Goal: Information Seeking & Learning: Learn about a topic

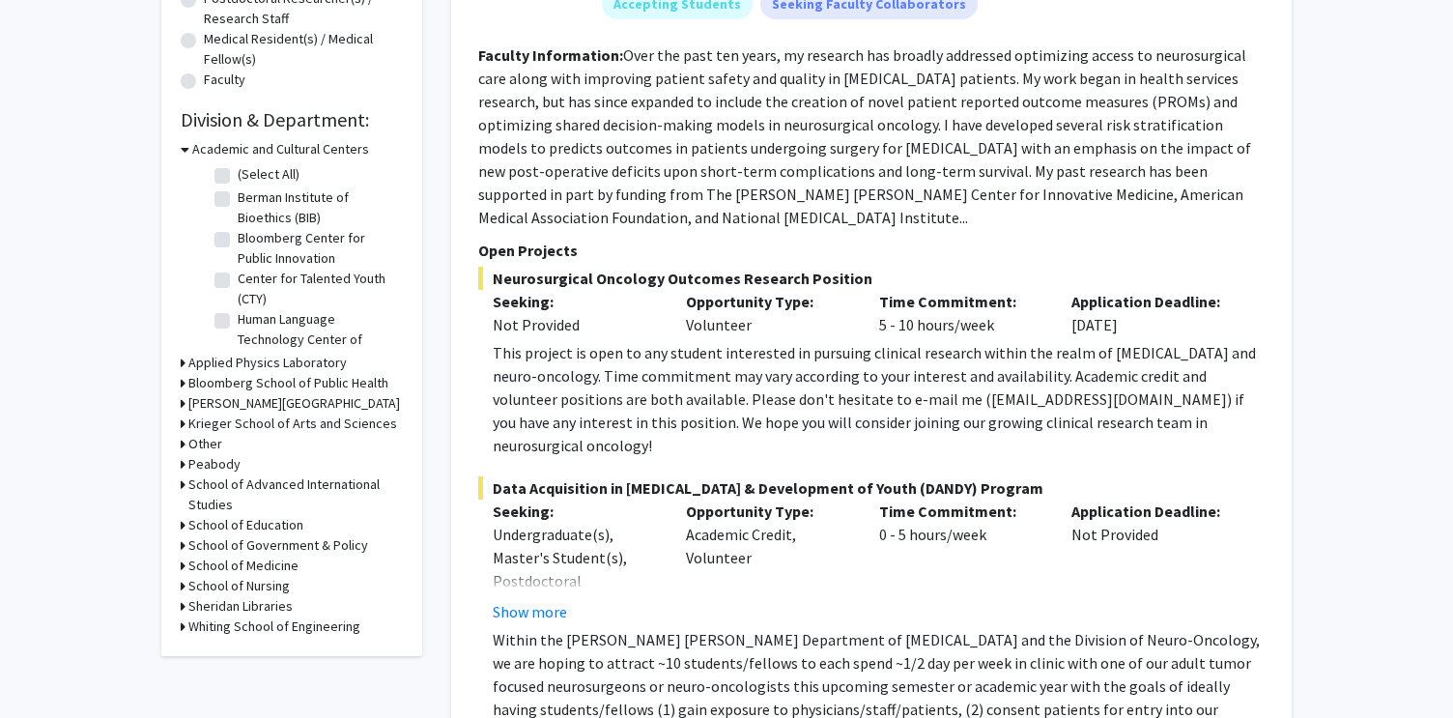
scroll to position [491, 0]
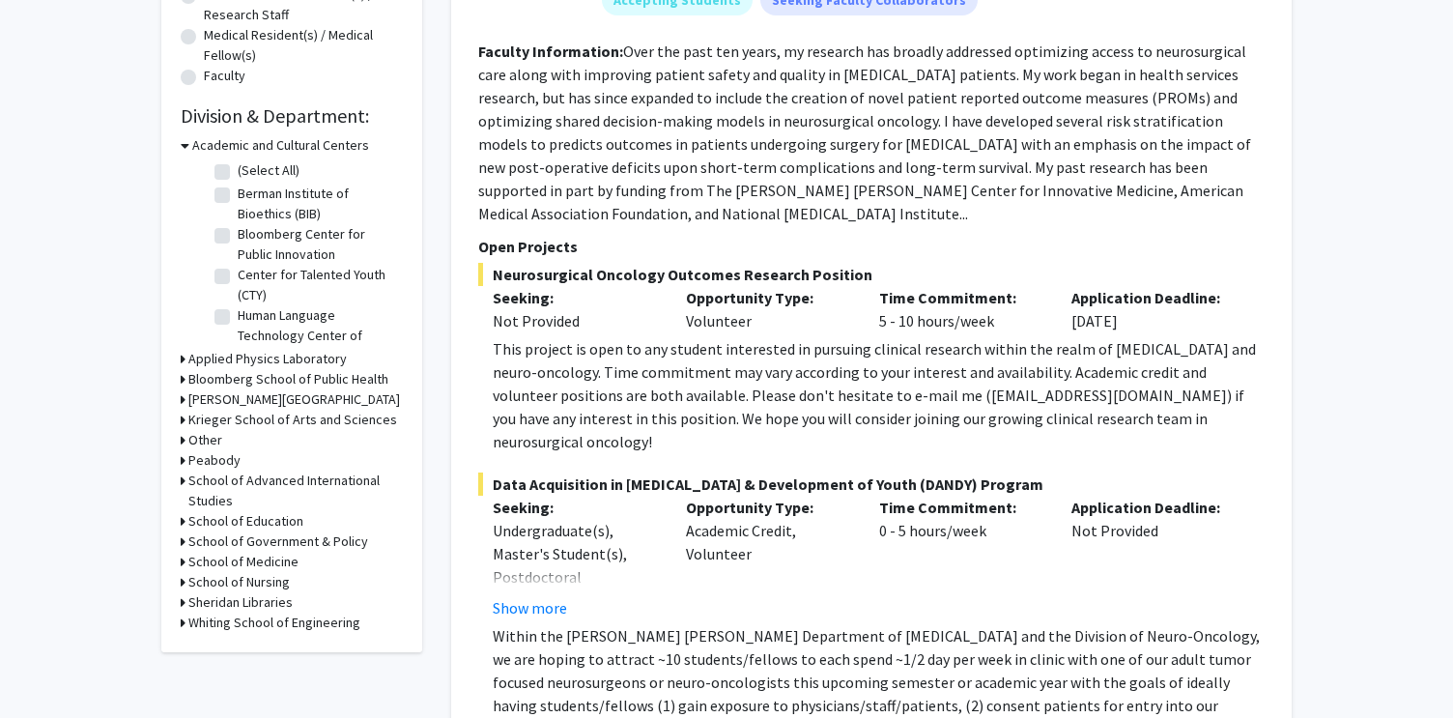
click at [246, 562] on h3 "School of Medicine" at bounding box center [243, 562] width 110 height 20
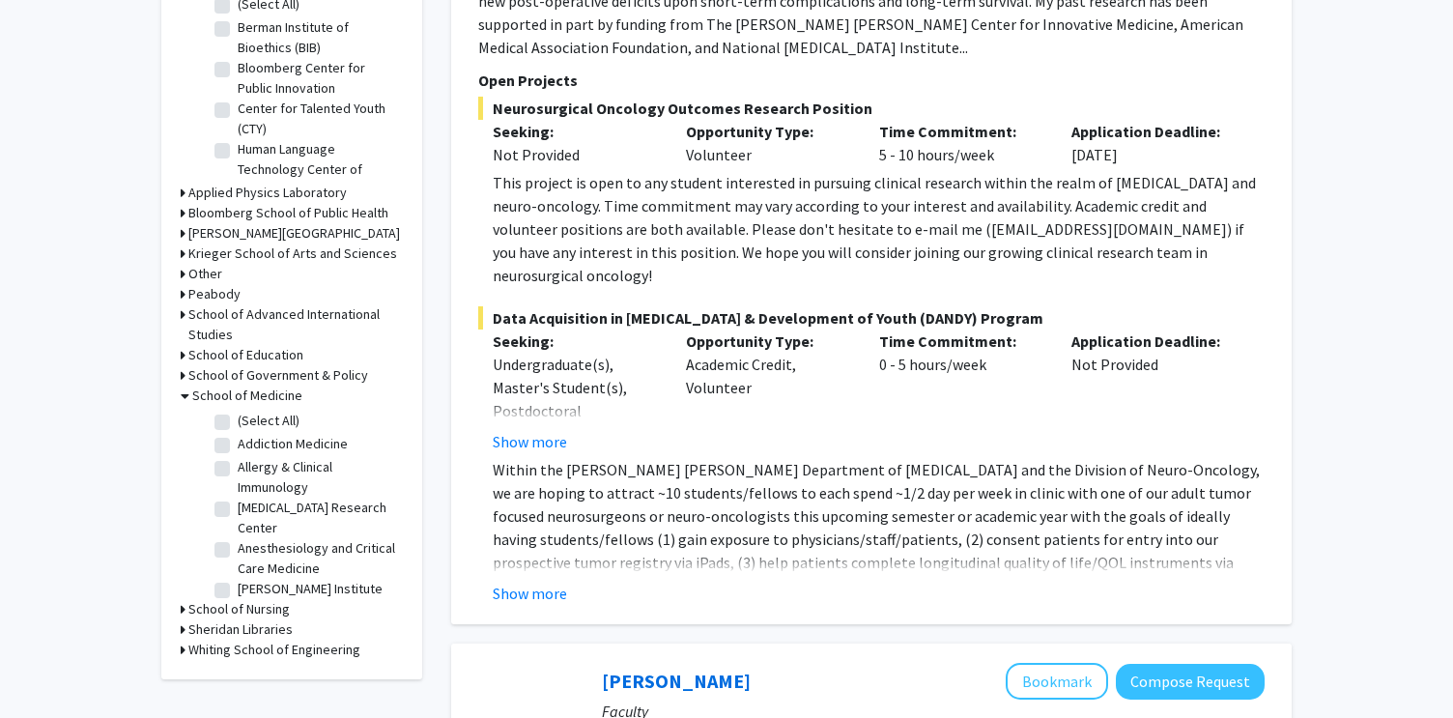
scroll to position [678, 0]
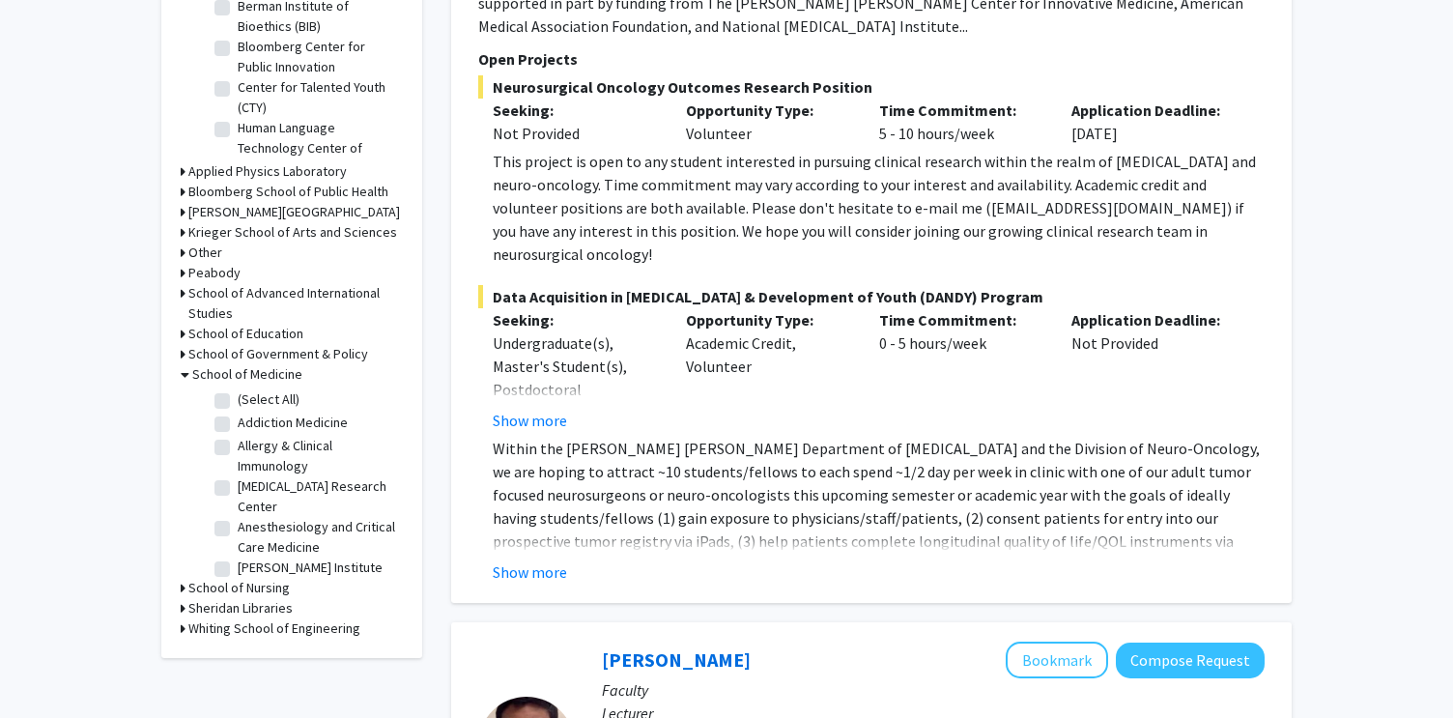
click at [242, 531] on label "Anesthesiology and Critical Care Medicine" at bounding box center [318, 537] width 160 height 41
click at [242, 530] on input "Anesthesiology and Critical Care Medicine" at bounding box center [244, 523] width 13 height 13
checkbox input "true"
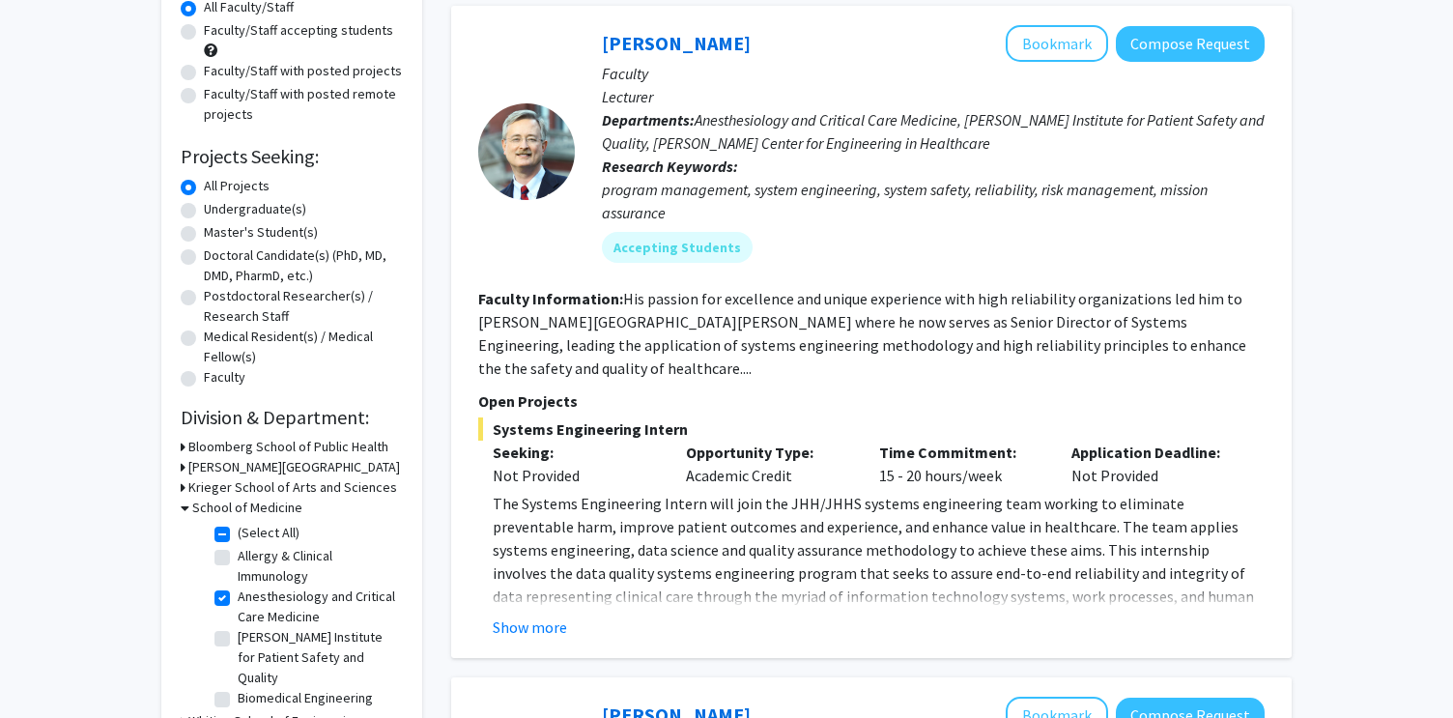
scroll to position [193, 0]
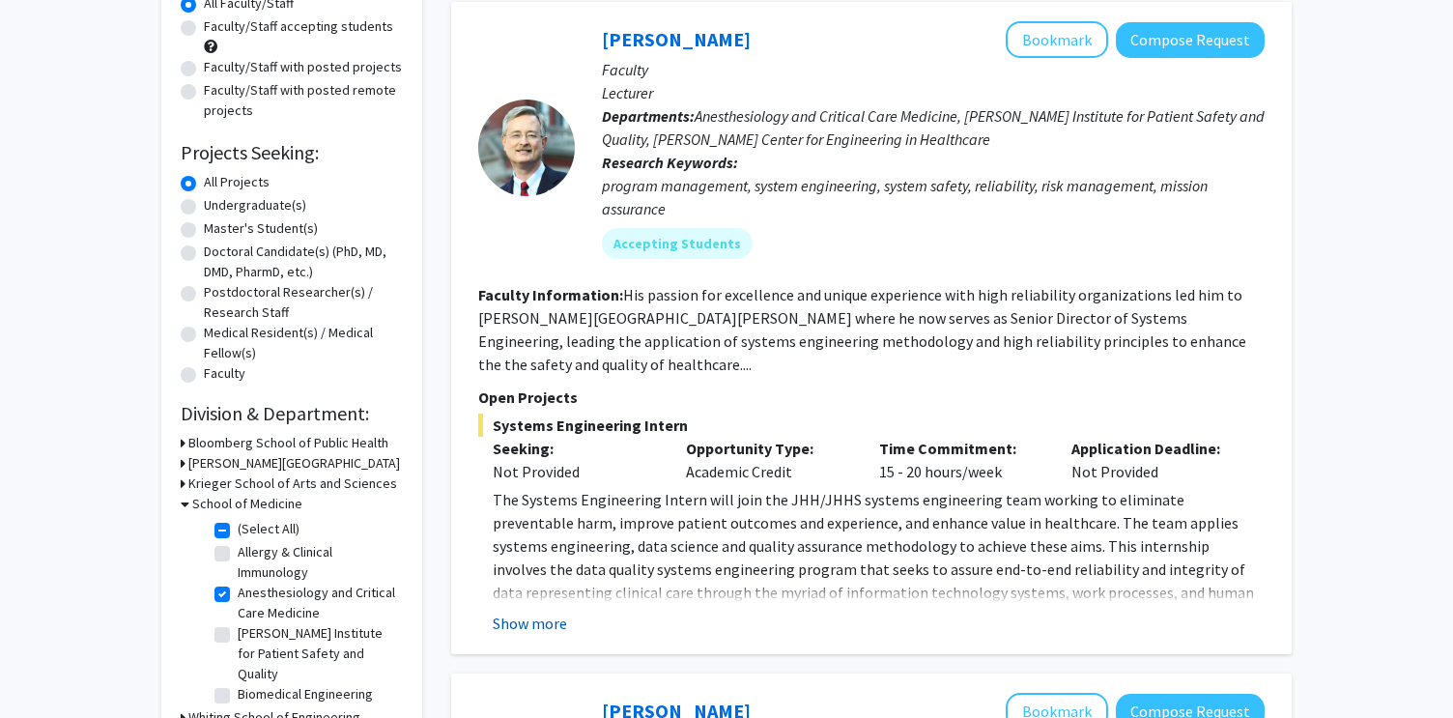
click at [539, 612] on button "Show more" at bounding box center [530, 623] width 74 height 23
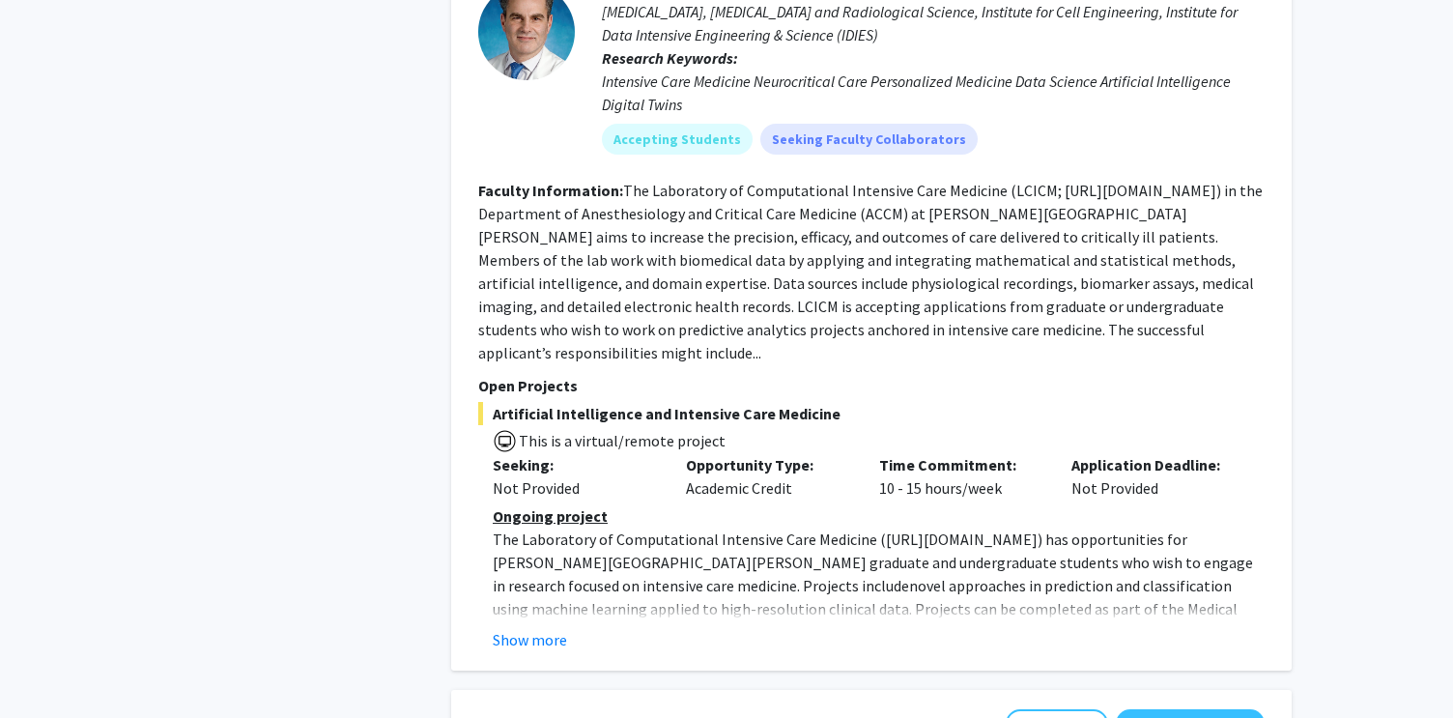
scroll to position [1762, 0]
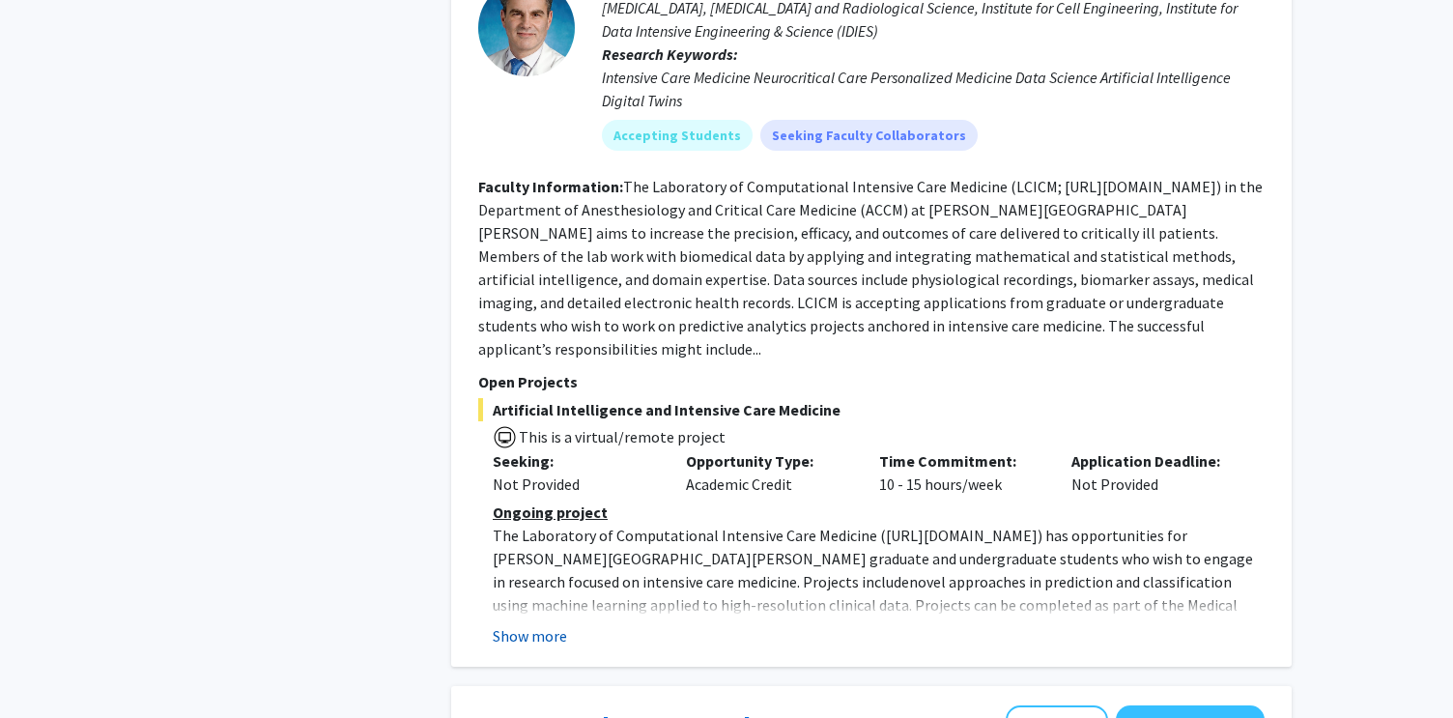
click at [538, 624] on button "Show more" at bounding box center [530, 635] width 74 height 23
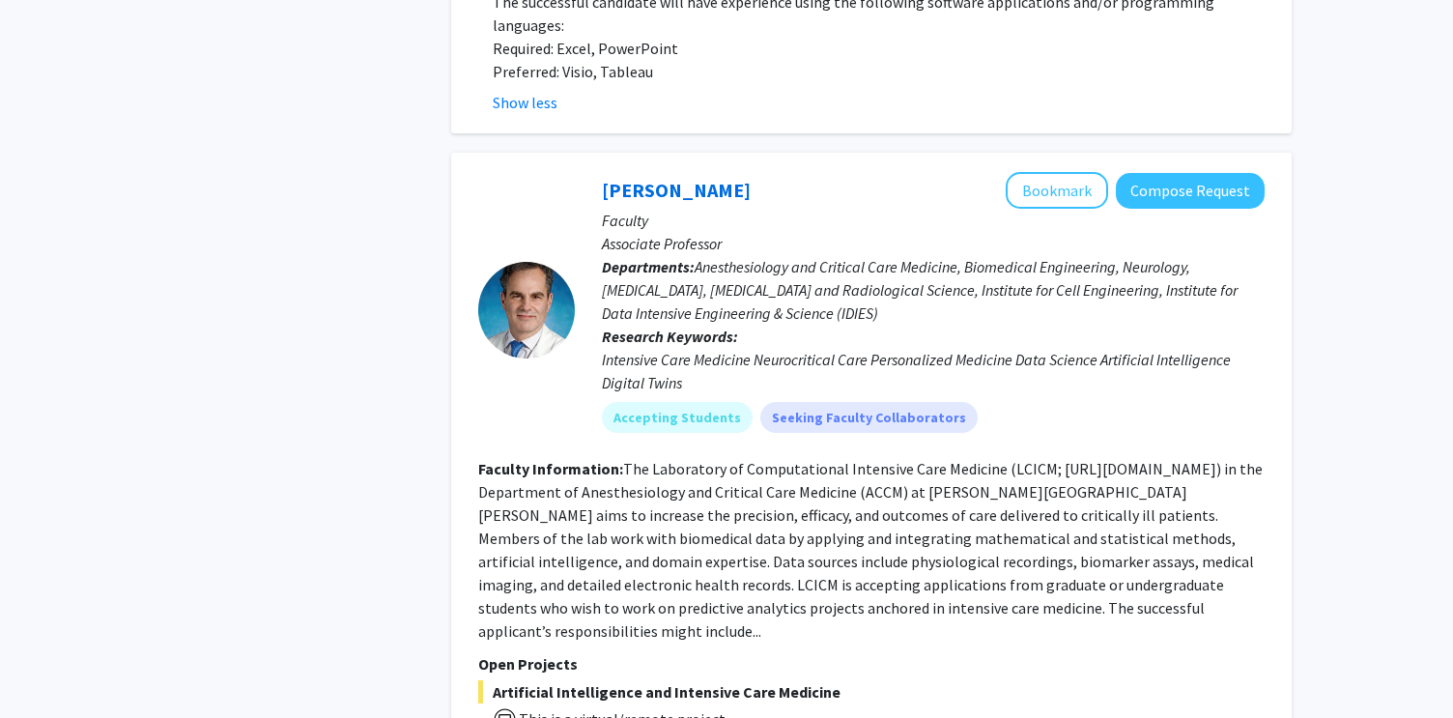
scroll to position [1445, 0]
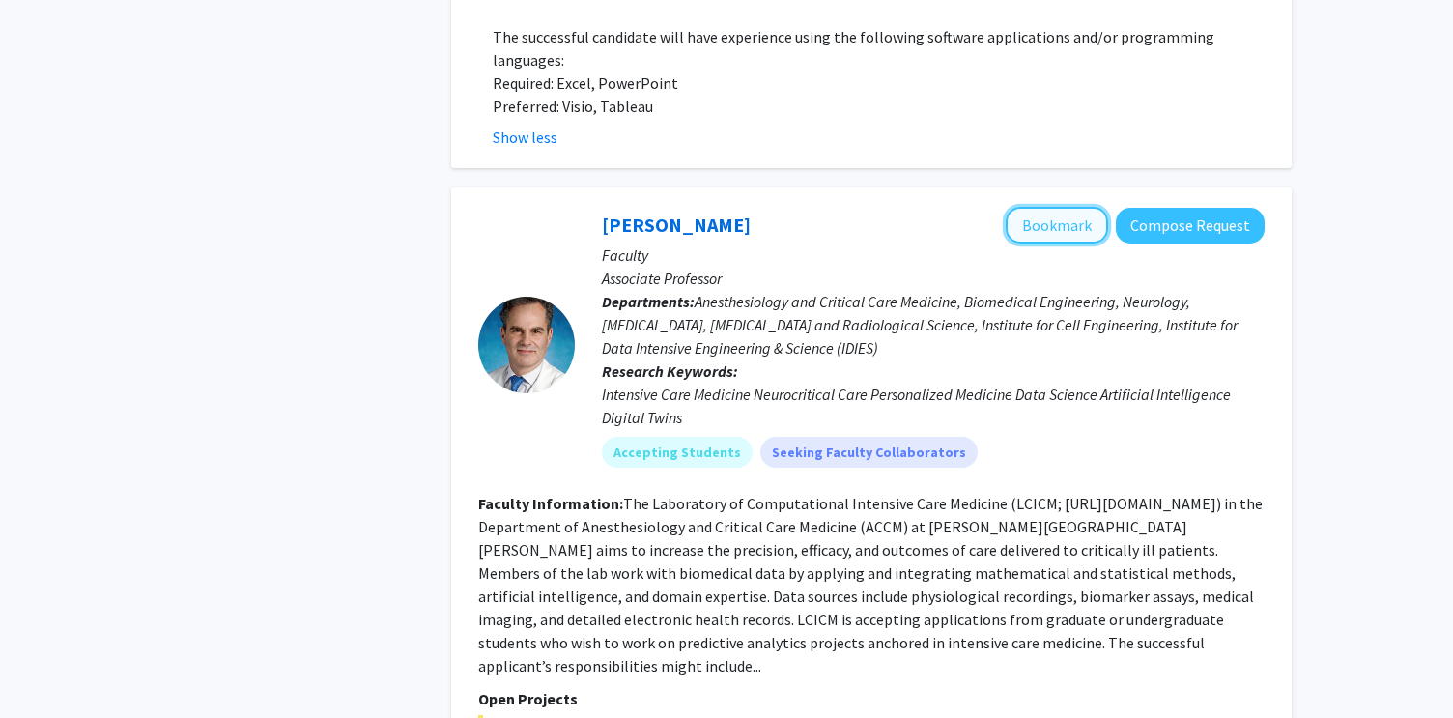
click at [1064, 207] on button "Bookmark" at bounding box center [1057, 225] width 102 height 37
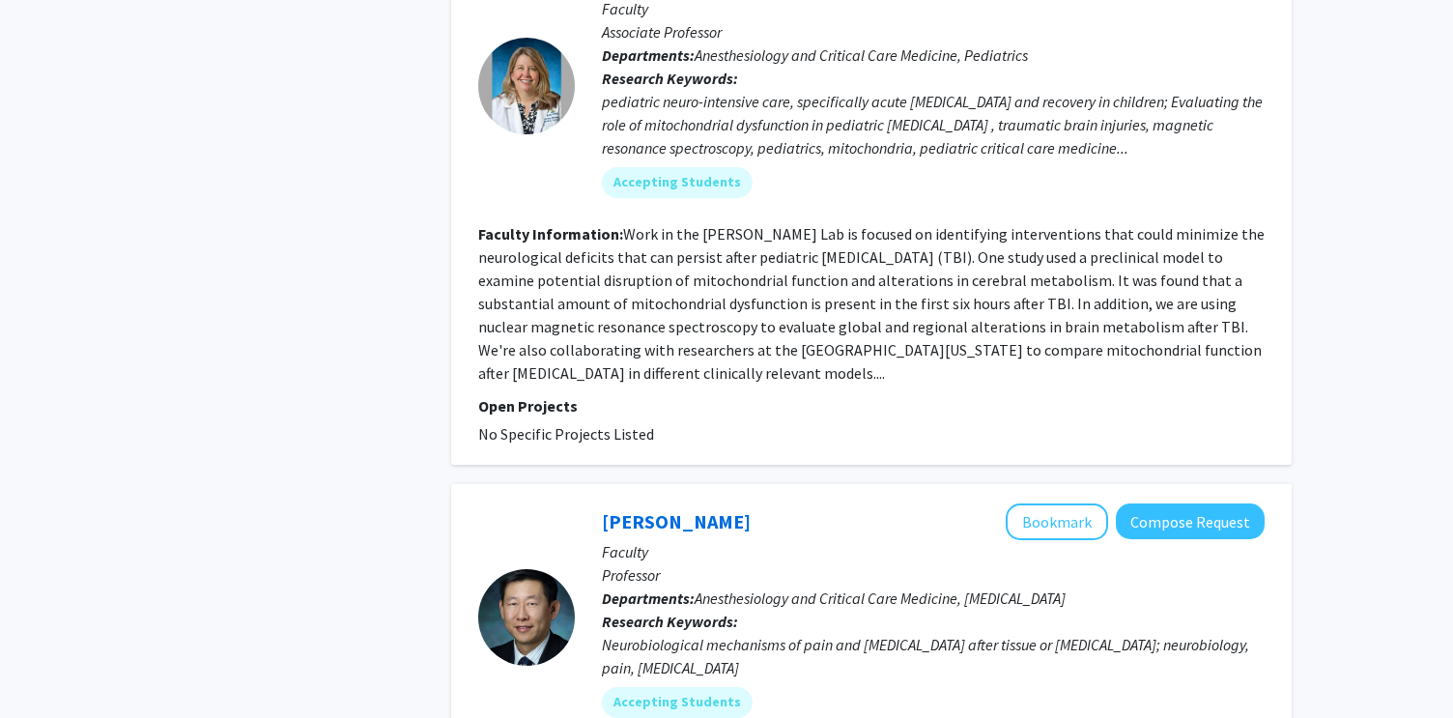
scroll to position [5554, 0]
